Goal: Find specific page/section: Find specific page/section

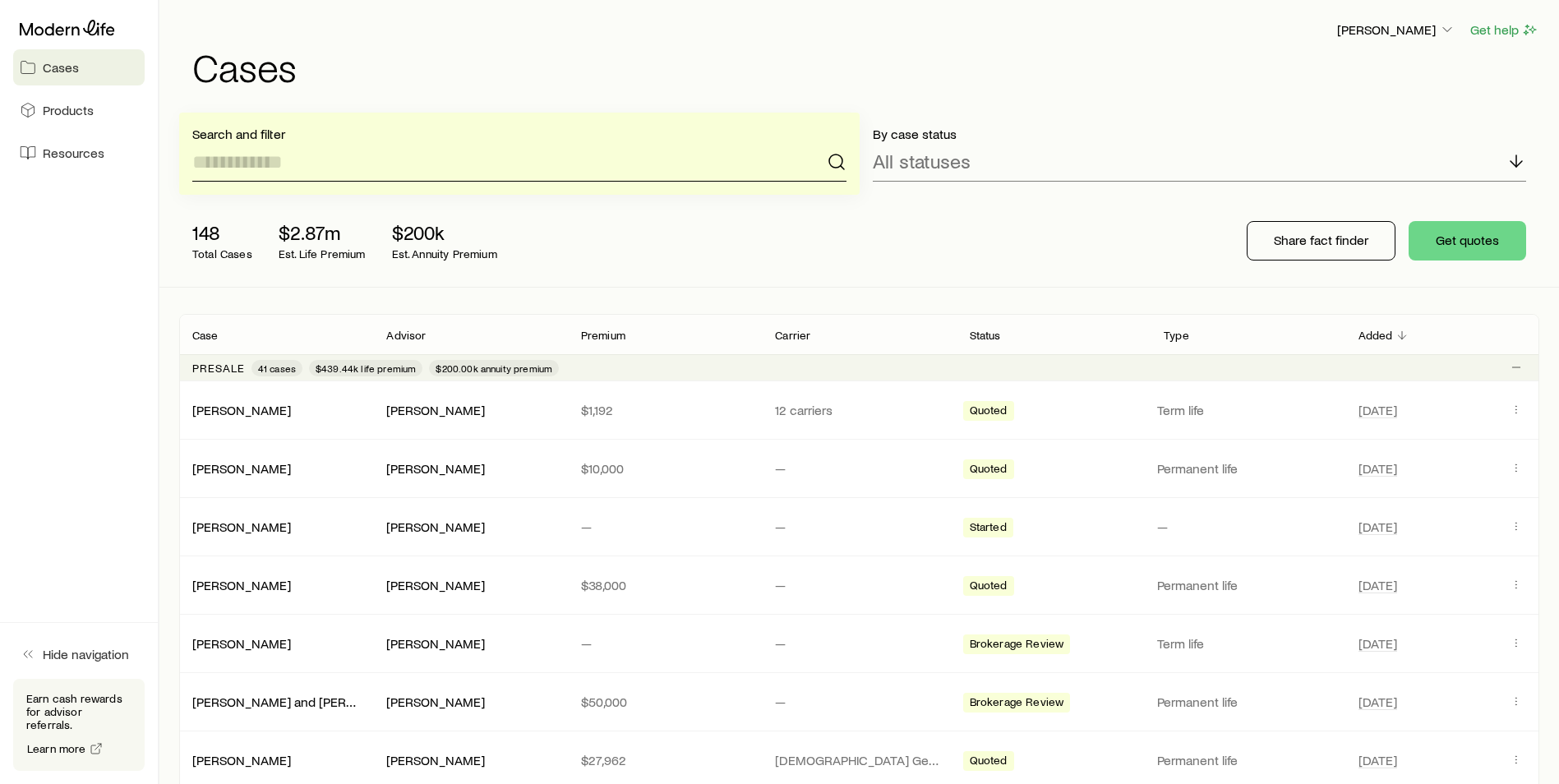
click at [303, 160] on input at bounding box center [519, 162] width 654 height 40
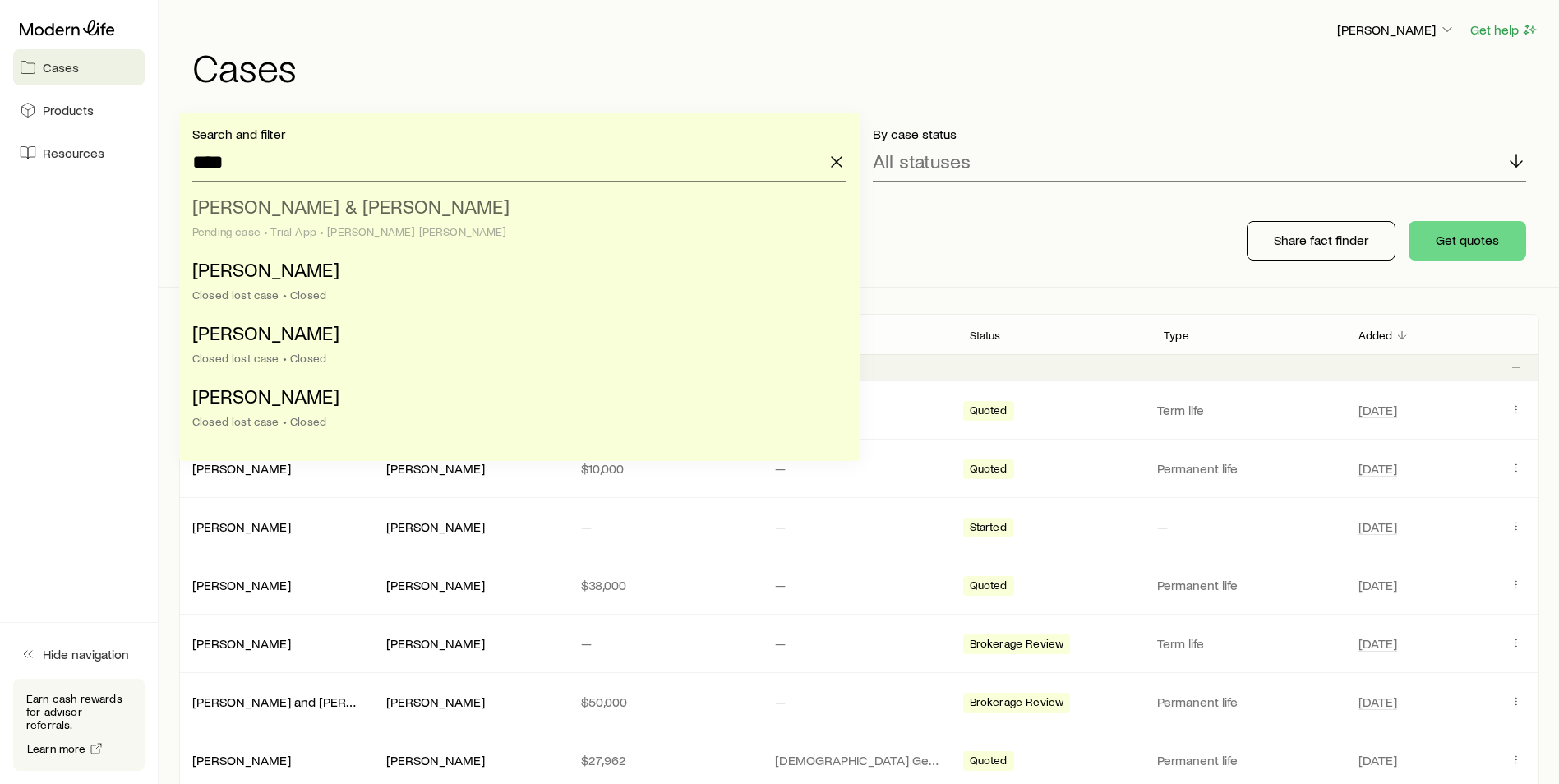
click at [278, 210] on span "[PERSON_NAME] & [PERSON_NAME]" at bounding box center [350, 205] width 317 height 24
type input "**********"
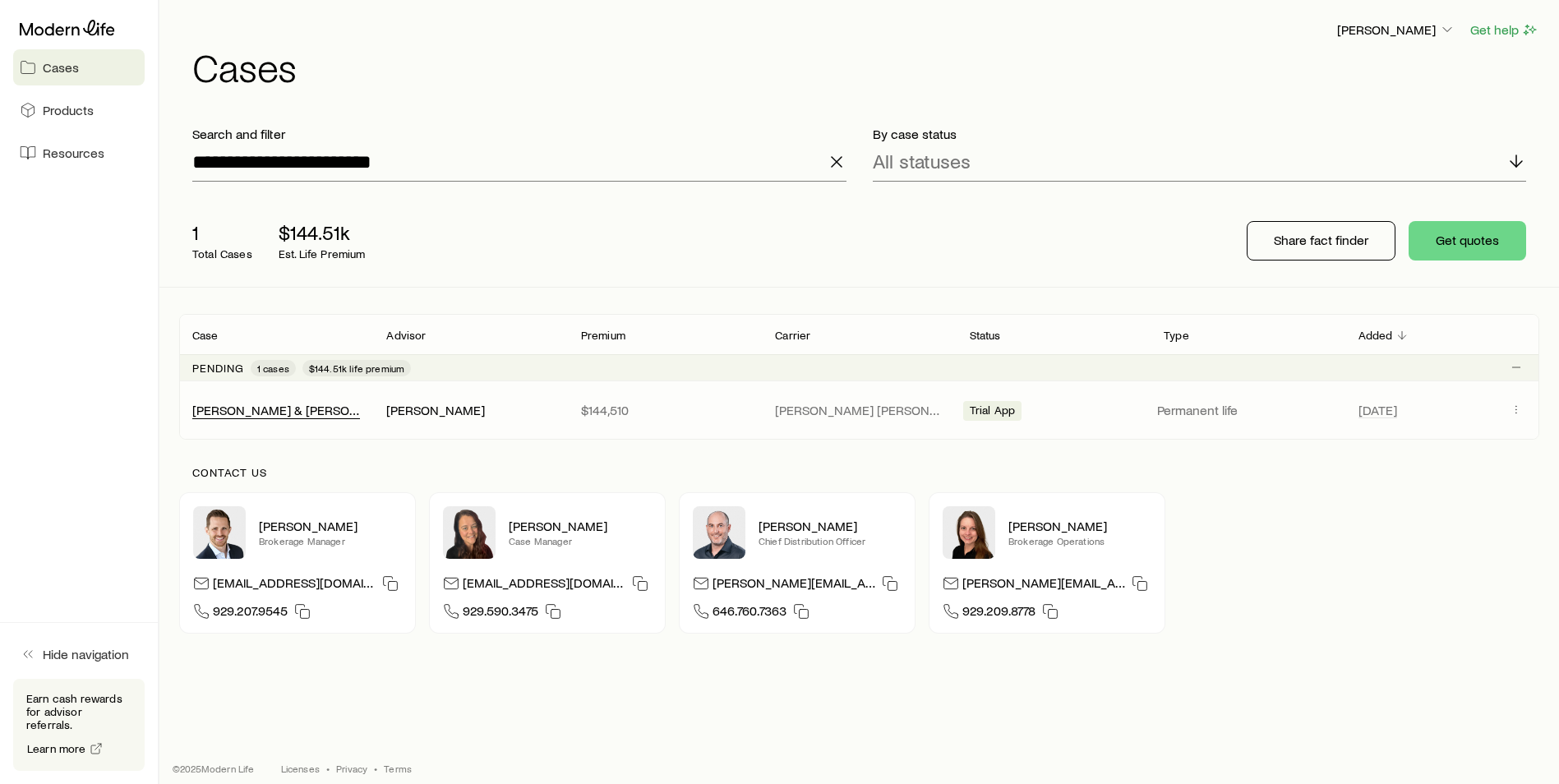
click at [262, 418] on div "[PERSON_NAME] & [PERSON_NAME]" at bounding box center [275, 410] width 168 height 17
click at [269, 411] on link "[PERSON_NAME] & [PERSON_NAME]" at bounding box center [299, 409] width 212 height 16
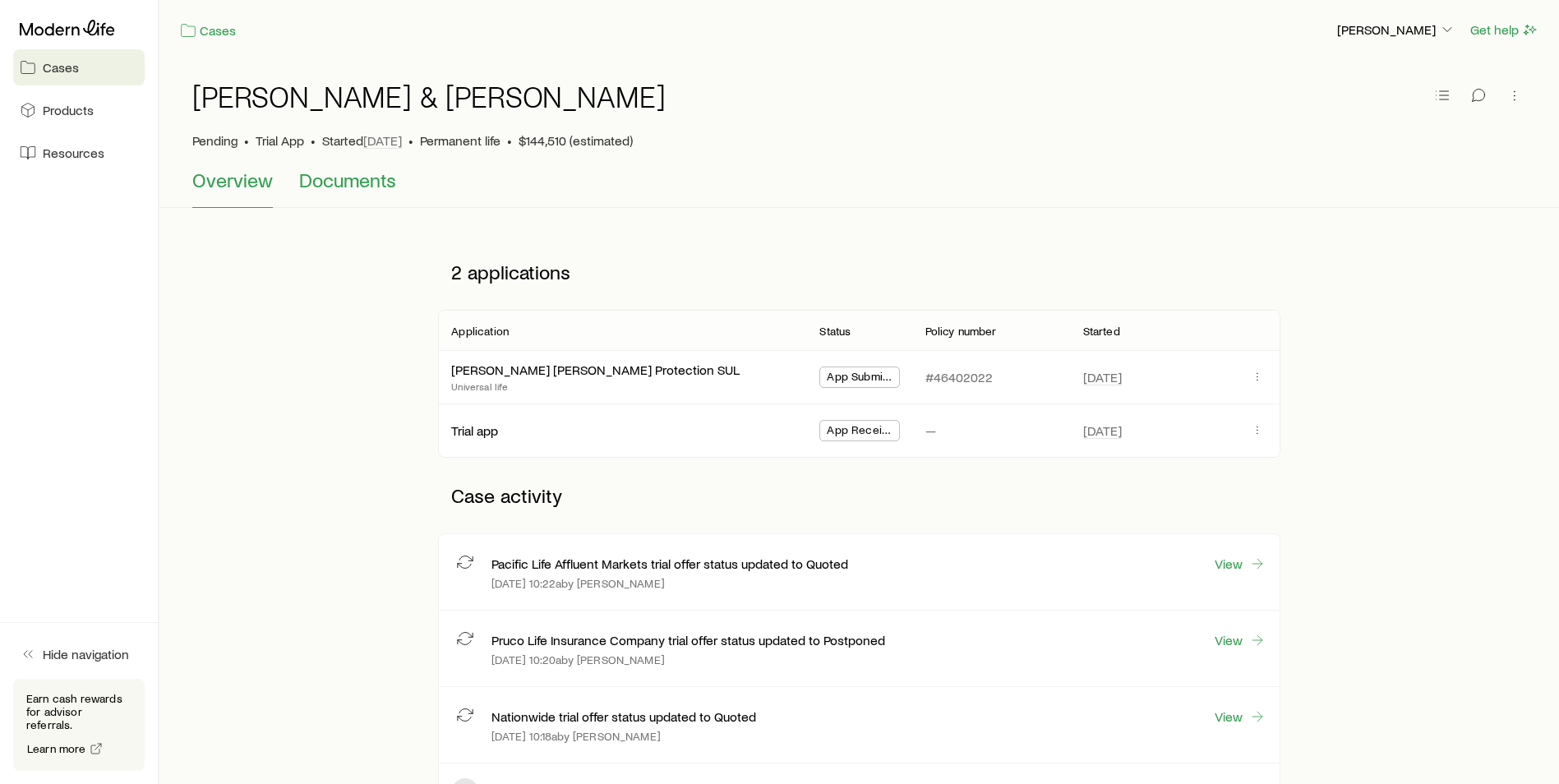
click at [364, 192] on button "Documents" at bounding box center [347, 189] width 97 height 40
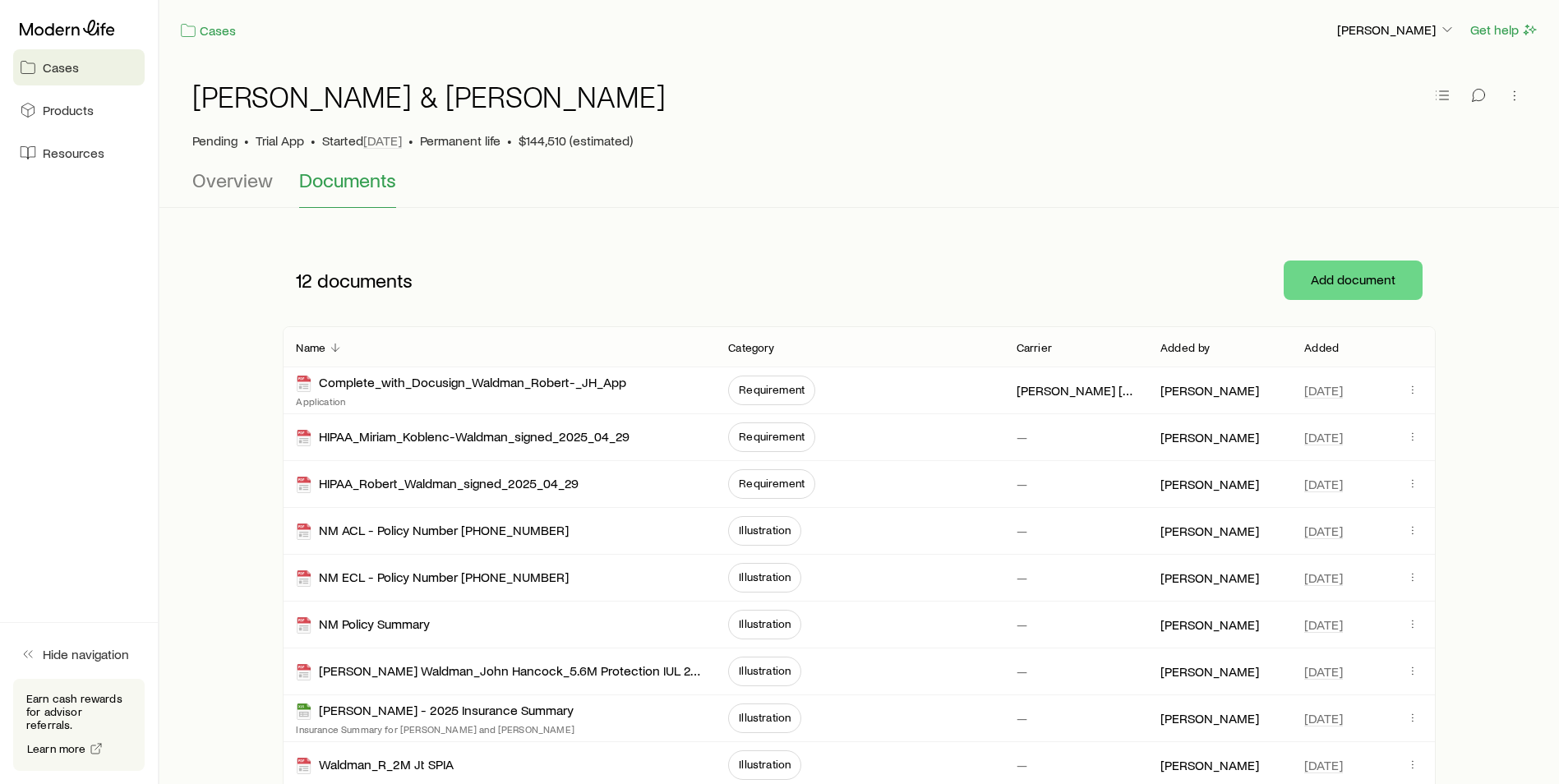
click at [1317, 344] on p "Added" at bounding box center [1322, 347] width 35 height 13
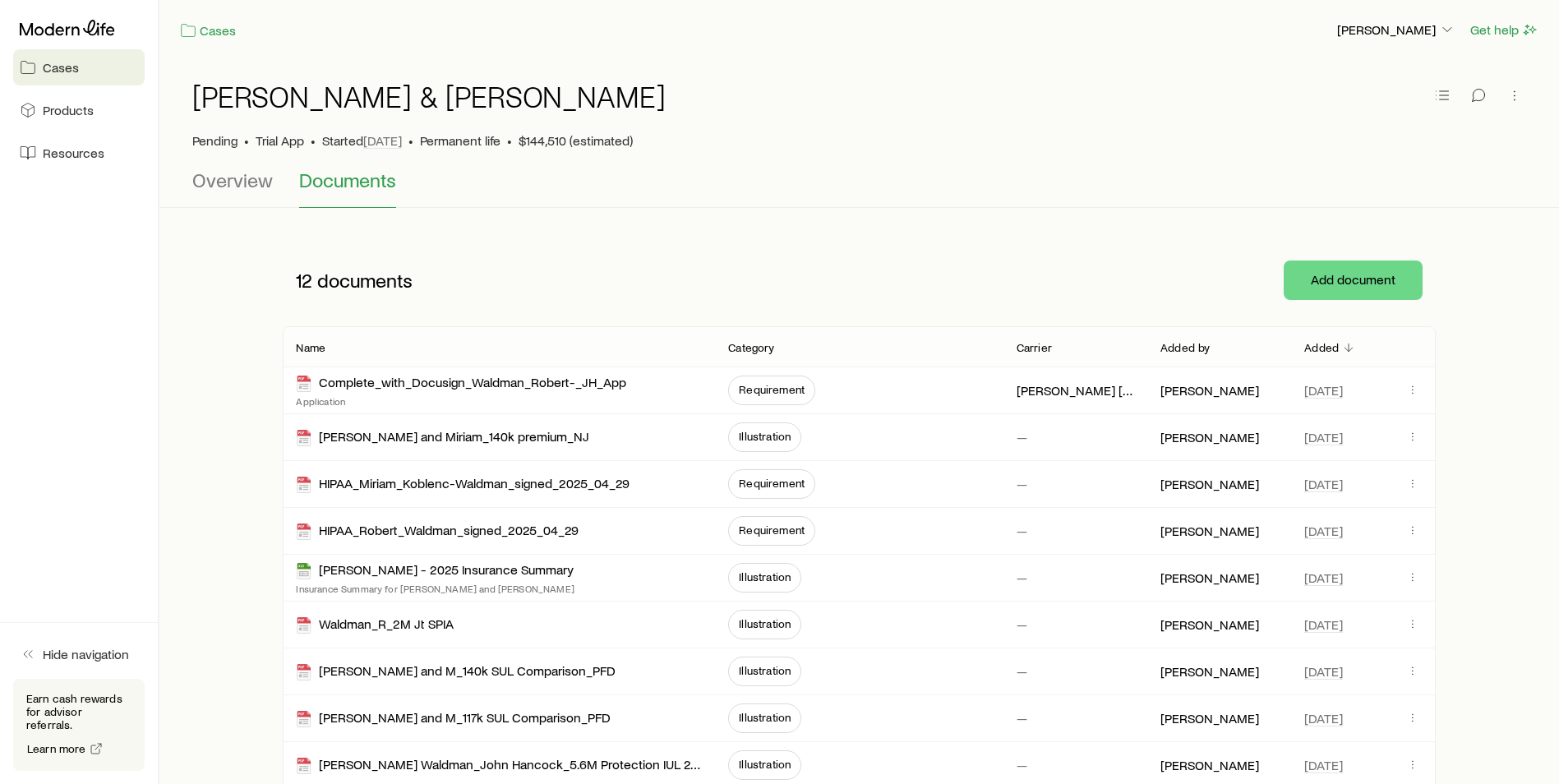
click at [27, 17] on div at bounding box center [79, 28] width 132 height 30
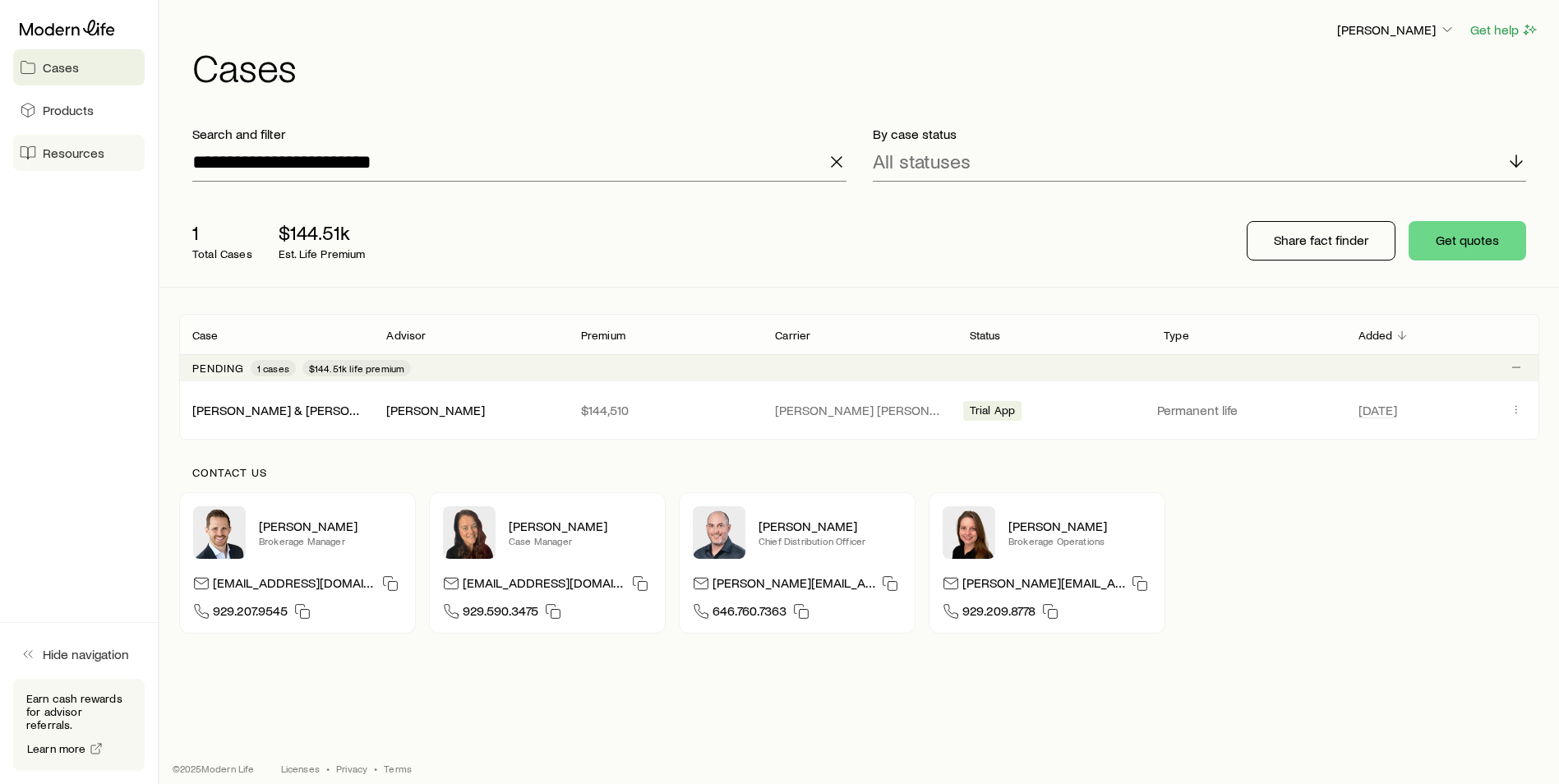
click at [82, 162] on link "Resources" at bounding box center [79, 153] width 132 height 36
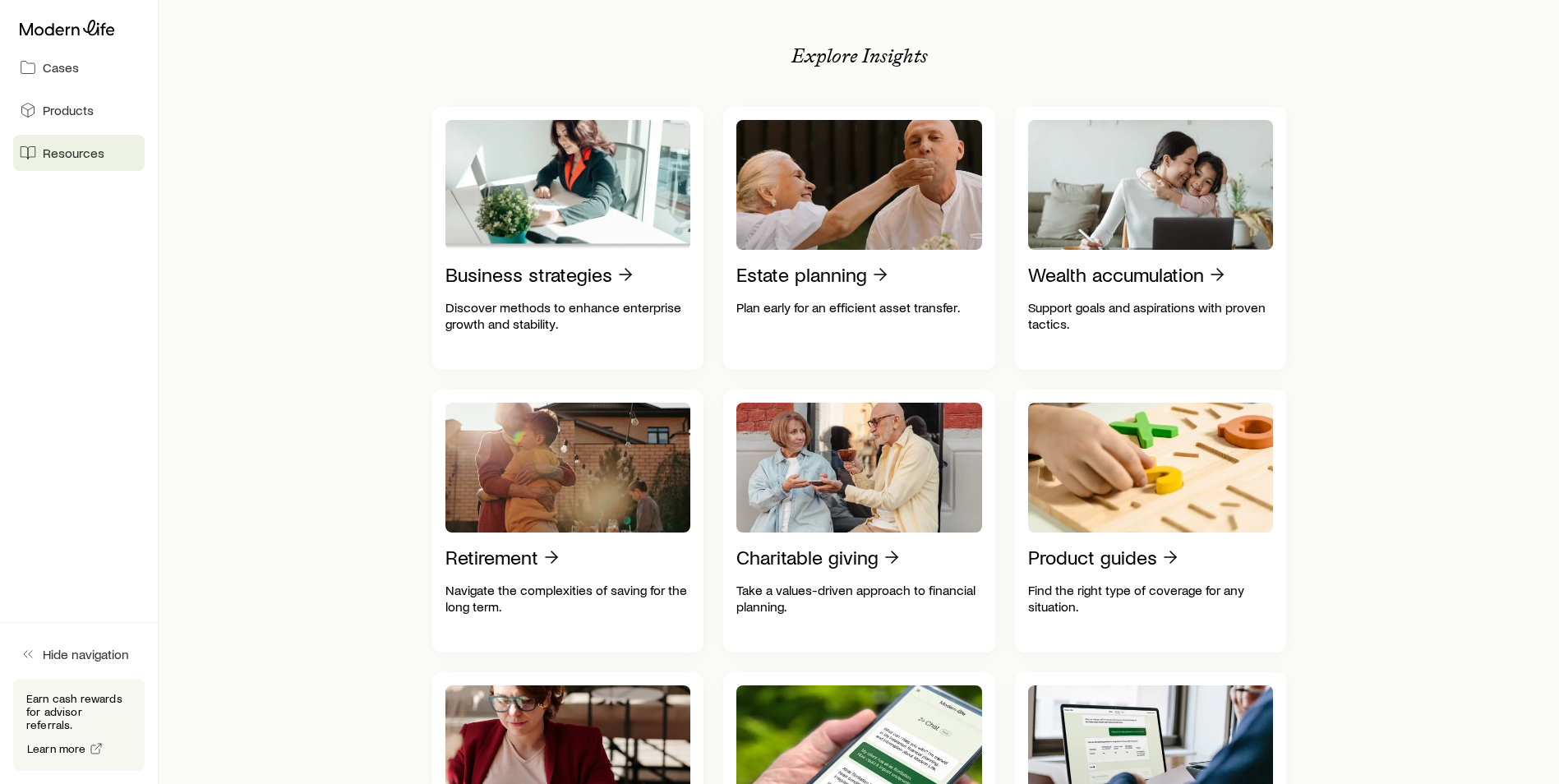
scroll to position [246, 0]
